Goal: Information Seeking & Learning: Compare options

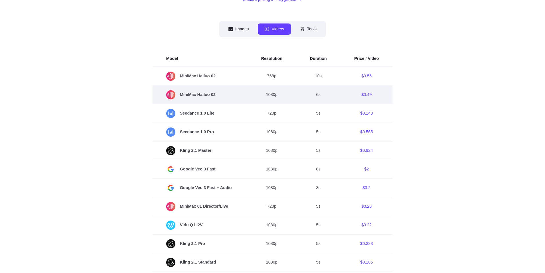
scroll to position [119, 0]
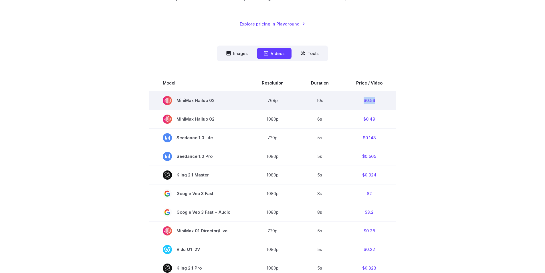
drag, startPoint x: 378, startPoint y: 101, endPoint x: 358, endPoint y: 101, distance: 19.5
click at [358, 101] on td "$0.56" at bounding box center [370, 100] width 54 height 19
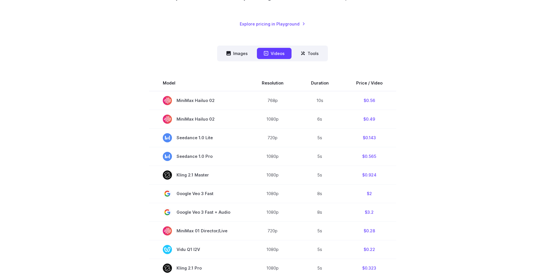
click at [438, 119] on section "Model Resolution Duration Price / Video MiniMax Hailuo 02 768p 10s $0.56 MiniMa…" at bounding box center [273, 269] width 398 height 388
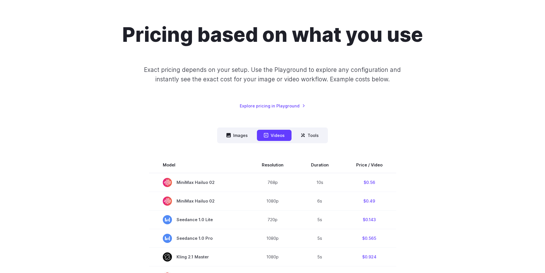
scroll to position [0, 0]
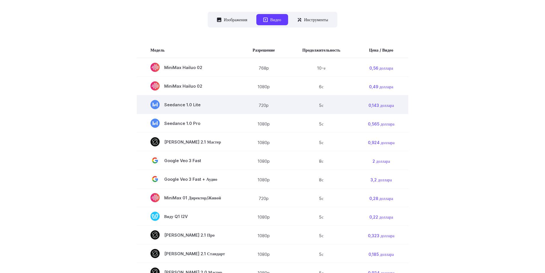
scroll to position [200, 0]
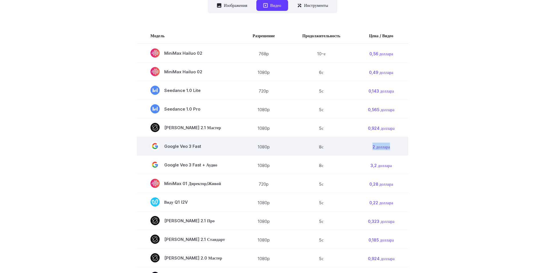
drag, startPoint x: 366, startPoint y: 147, endPoint x: 402, endPoint y: 145, distance: 35.2
click at [402, 145] on td "2 доллара" at bounding box center [381, 146] width 54 height 19
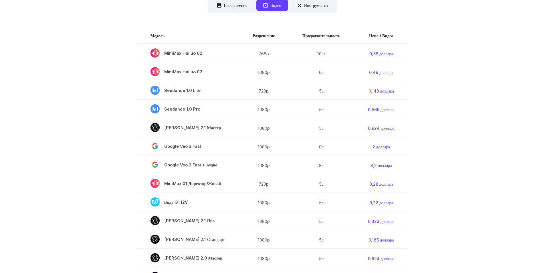
click at [474, 156] on div "**********" at bounding box center [273, 150] width 412 height 582
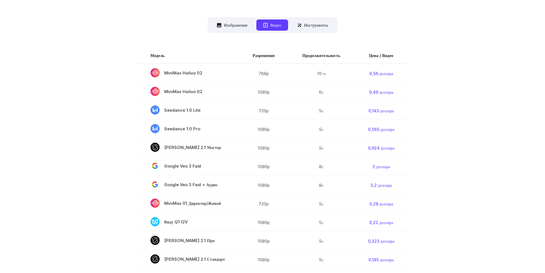
scroll to position [183, 0]
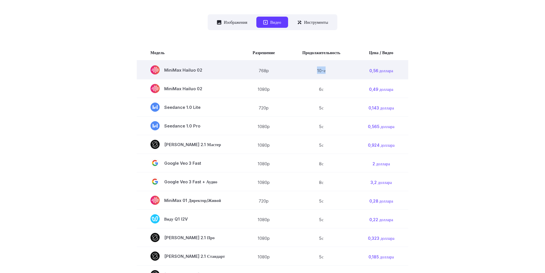
drag, startPoint x: 315, startPoint y: 71, endPoint x: 327, endPoint y: 70, distance: 11.9
click at [327, 70] on td "10-е" at bounding box center [322, 69] width 66 height 19
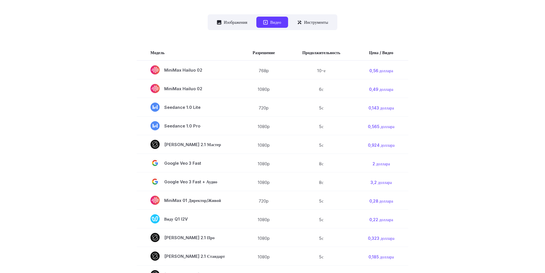
click at [500, 116] on div "**********" at bounding box center [272, 167] width 545 height 637
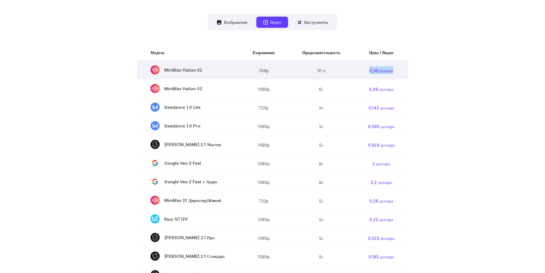
drag, startPoint x: 396, startPoint y: 70, endPoint x: 366, endPoint y: 70, distance: 30.6
click at [366, 70] on td "0,56 доллара" at bounding box center [381, 69] width 54 height 19
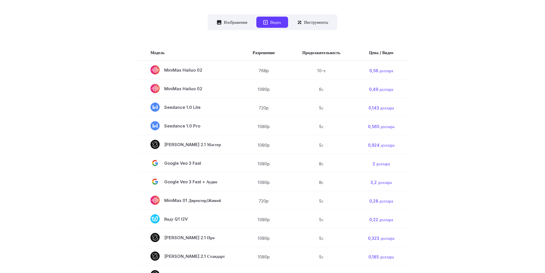
click at [467, 106] on section "Модель Разрешение Продолжительность Цена / Видео MiniMax Hailuo 02 768p 10-е 0,…" at bounding box center [273, 238] width 398 height 389
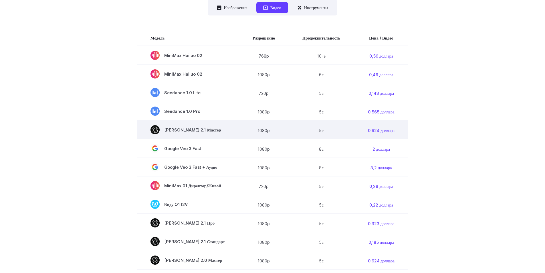
scroll to position [212, 0]
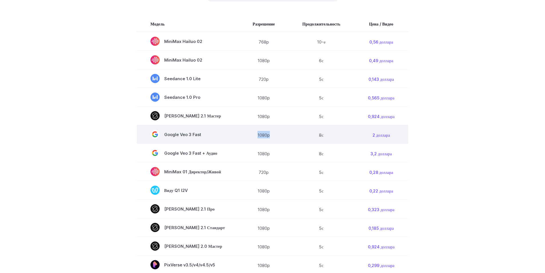
drag, startPoint x: 253, startPoint y: 136, endPoint x: 278, endPoint y: 135, distance: 25.2
click at [278, 135] on td "1080p" at bounding box center [264, 134] width 50 height 19
drag, startPoint x: 318, startPoint y: 135, endPoint x: 342, endPoint y: 135, distance: 23.8
click at [331, 134] on td "8с" at bounding box center [322, 134] width 66 height 19
drag, startPoint x: 392, startPoint y: 133, endPoint x: 362, endPoint y: 134, distance: 30.3
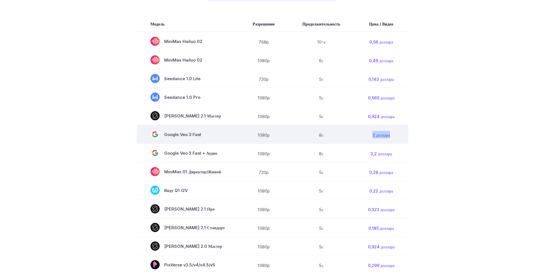
click at [362, 134] on td "2 доллара" at bounding box center [381, 134] width 54 height 19
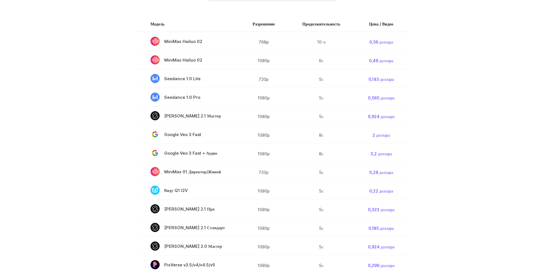
click at [462, 152] on section "Модель Разрешение Продолжительность Цена / Видео MiniMax Hailuo 02 768p 10-е 0,…" at bounding box center [273, 209] width 398 height 389
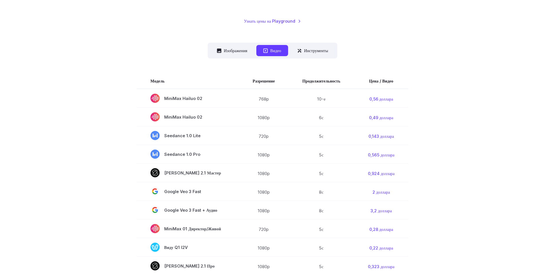
scroll to position [155, 0]
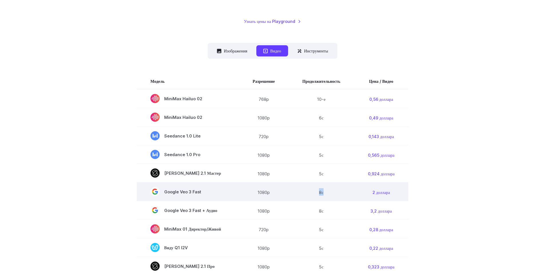
drag, startPoint x: 316, startPoint y: 193, endPoint x: 329, endPoint y: 191, distance: 13.8
click at [329, 191] on td "8с" at bounding box center [322, 191] width 66 height 19
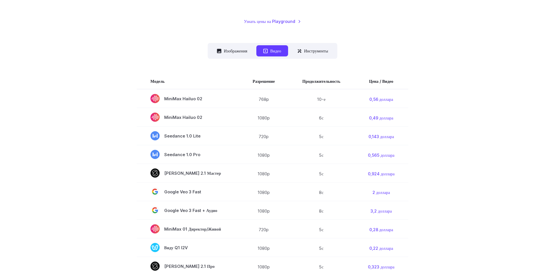
click at [470, 189] on section "Модель Разрешение Продолжительность Цена / Видео MiniMax Hailuo 02 768p 10-е 0,…" at bounding box center [273, 266] width 398 height 389
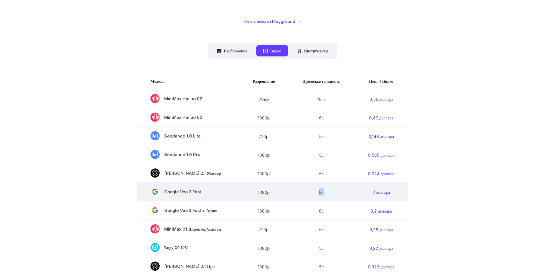
drag, startPoint x: 317, startPoint y: 191, endPoint x: 323, endPoint y: 192, distance: 6.4
click at [323, 192] on td "8с" at bounding box center [322, 191] width 66 height 19
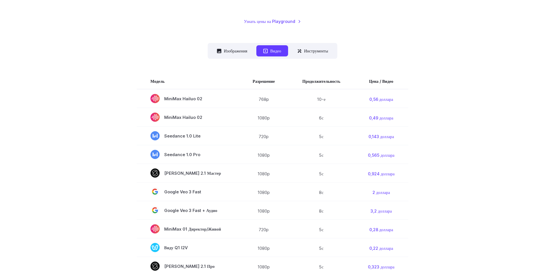
click at [471, 171] on section "Модель Разрешение Продолжительность Цена / Видео MiniMax Hailuo 02 768p 10-е 0,…" at bounding box center [273, 266] width 398 height 389
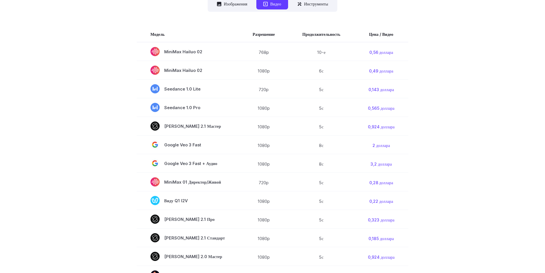
scroll to position [212, 0]
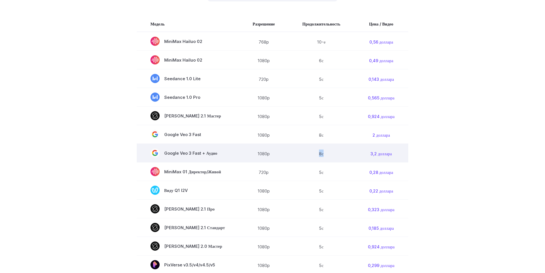
drag, startPoint x: 318, startPoint y: 154, endPoint x: 331, endPoint y: 153, distance: 12.9
click at [329, 153] on td "8с" at bounding box center [322, 153] width 66 height 19
drag, startPoint x: 224, startPoint y: 155, endPoint x: 168, endPoint y: 155, distance: 56.7
click at [168, 155] on td "Google Veo 3 Fast + Аудио" at bounding box center [188, 153] width 102 height 19
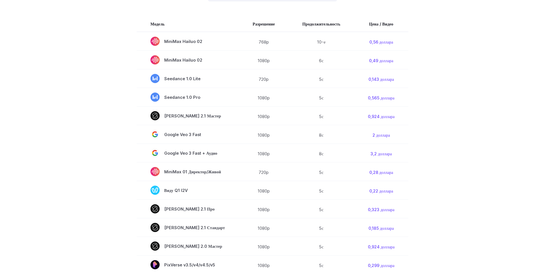
click at [519, 143] on div "**********" at bounding box center [272, 138] width 545 height 637
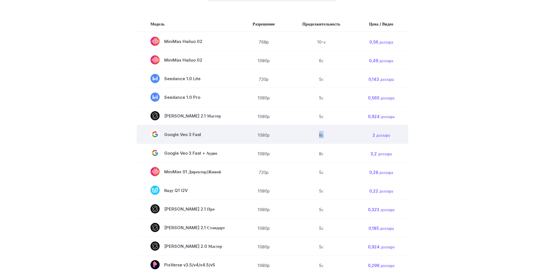
drag, startPoint x: 313, startPoint y: 133, endPoint x: 323, endPoint y: 134, distance: 10.0
click at [323, 134] on td "8с" at bounding box center [322, 134] width 66 height 19
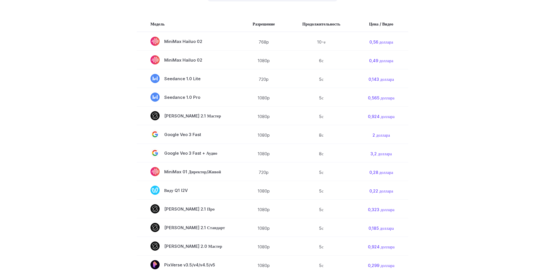
click at [472, 153] on section "Модель Разрешение Продолжительность Цена / Видео MiniMax Hailuo 02 768p 10-е 0,…" at bounding box center [273, 209] width 398 height 389
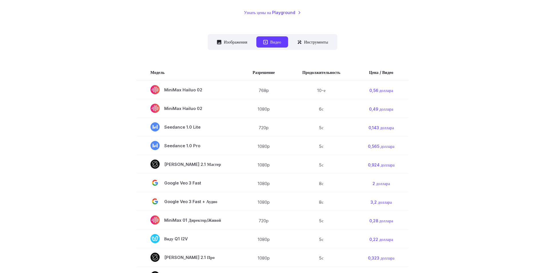
scroll to position [149, 0]
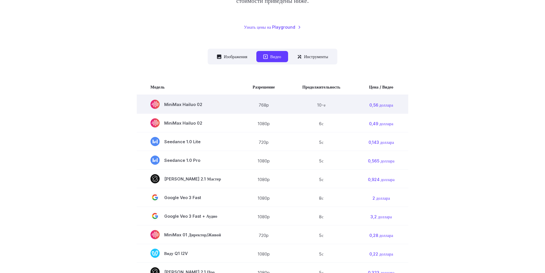
click at [184, 107] on font "MiniMax Hailuo 02" at bounding box center [183, 104] width 38 height 5
click at [155, 103] on rect at bounding box center [155, 104] width 9 height 9
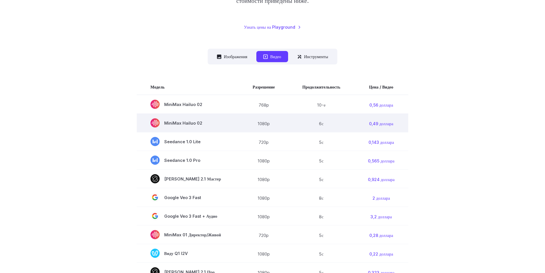
click at [178, 124] on font "MiniMax Hailuo 02" at bounding box center [183, 122] width 38 height 5
drag, startPoint x: 178, startPoint y: 124, endPoint x: 174, endPoint y: 124, distance: 4.3
click at [178, 124] on font "MiniMax Hailuo 02" at bounding box center [183, 122] width 38 height 5
click at [153, 123] on rect at bounding box center [155, 122] width 9 height 9
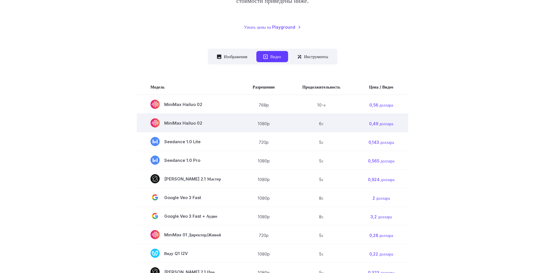
click at [156, 122] on rect at bounding box center [155, 122] width 9 height 9
click at [169, 122] on font "MiniMax Hailuo 02" at bounding box center [183, 122] width 38 height 5
click at [192, 122] on font "MiniMax Hailuo 02" at bounding box center [183, 122] width 38 height 5
